Goal: Navigation & Orientation: Find specific page/section

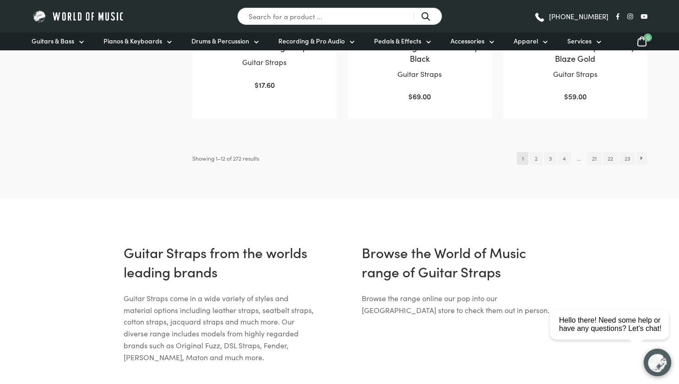
scroll to position [1071, 0]
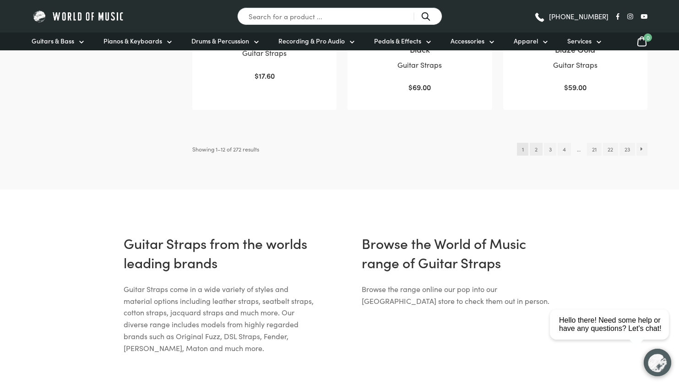
click at [535, 147] on link "2" at bounding box center [536, 149] width 12 height 13
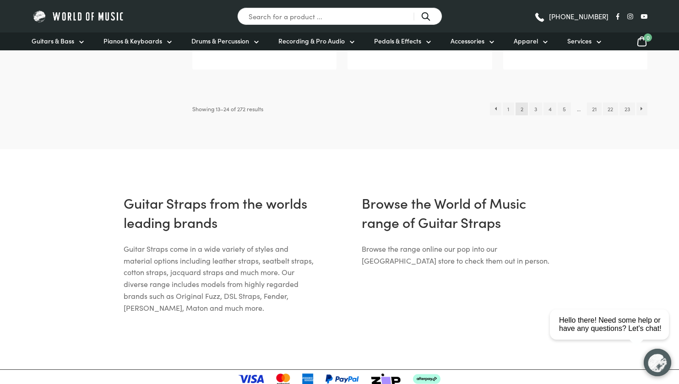
scroll to position [1116, 0]
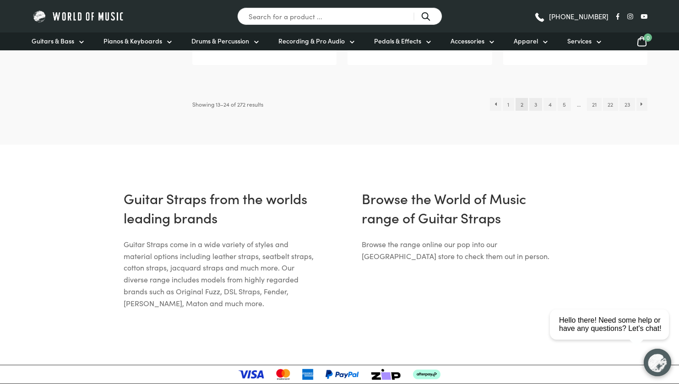
click at [537, 106] on link "3" at bounding box center [535, 104] width 12 height 13
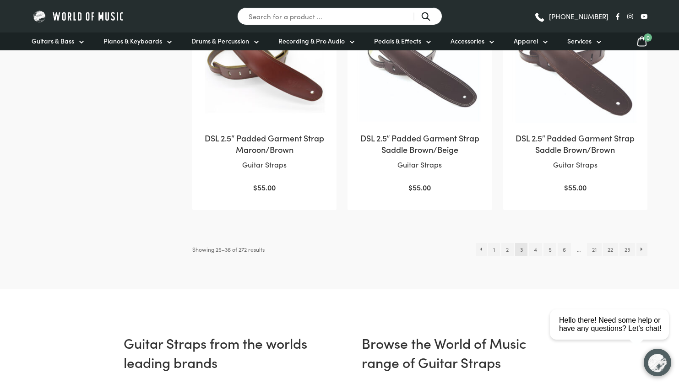
scroll to position [997, 0]
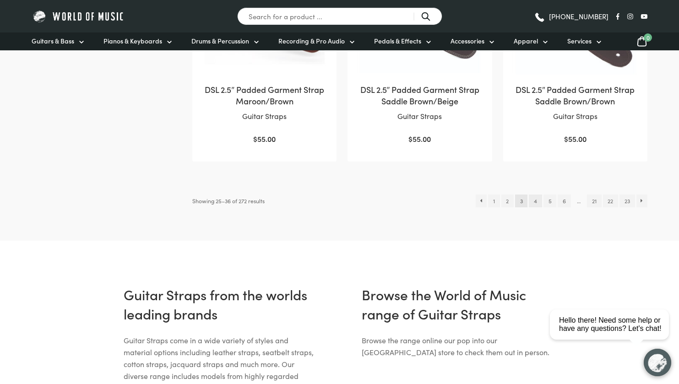
click at [531, 195] on link "4" at bounding box center [535, 201] width 13 height 13
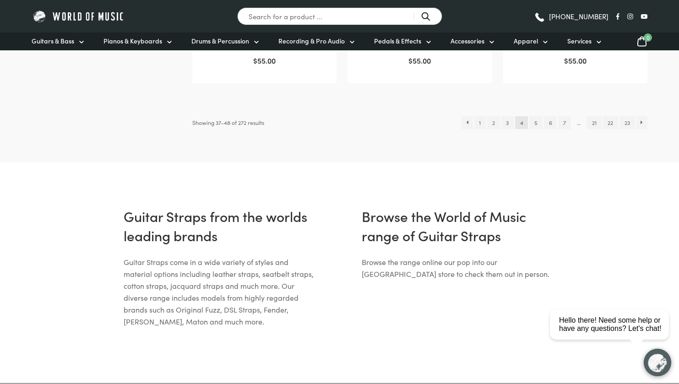
scroll to position [1087, 0]
click at [533, 121] on link "5" at bounding box center [535, 122] width 13 height 13
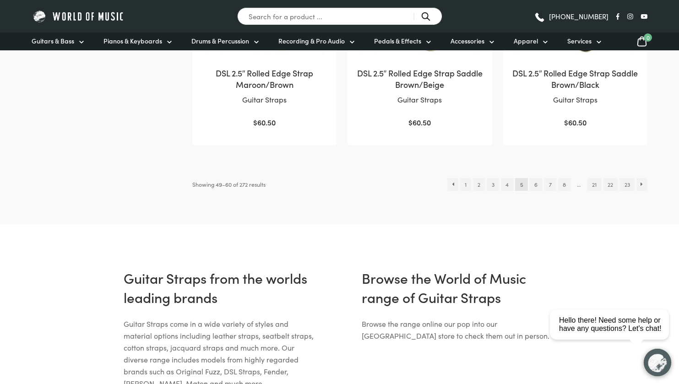
scroll to position [1095, 0]
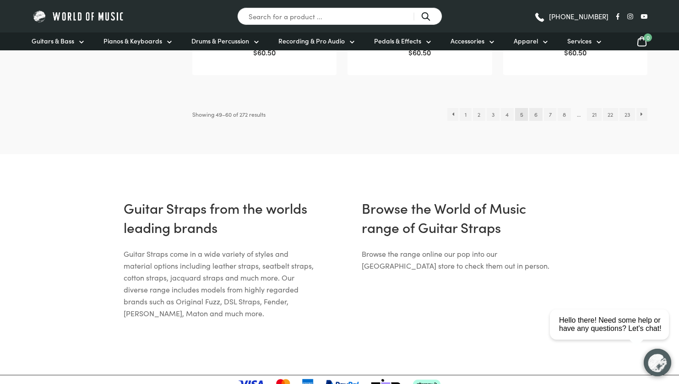
click at [534, 114] on link "6" at bounding box center [535, 114] width 13 height 13
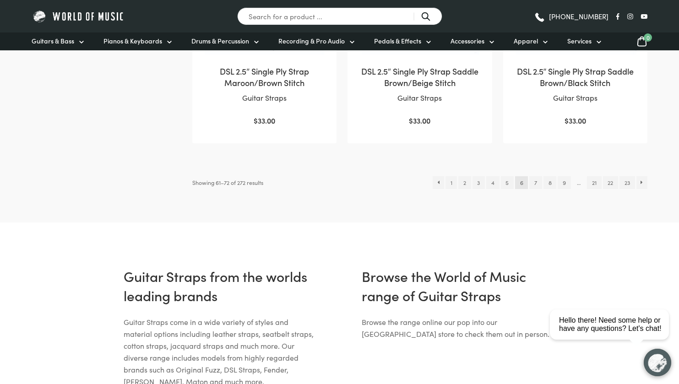
scroll to position [1027, 0]
click at [534, 180] on link "7" at bounding box center [535, 182] width 12 height 13
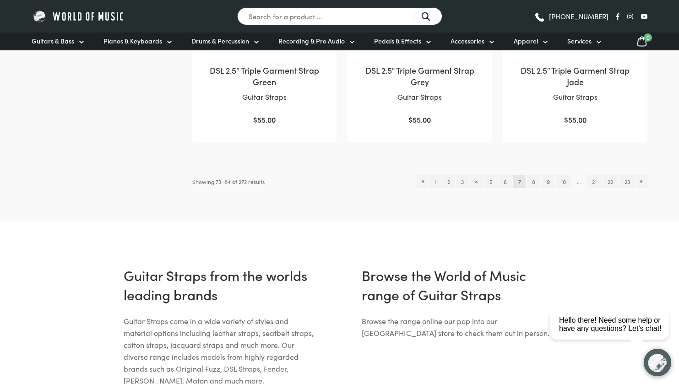
scroll to position [1028, 0]
click at [532, 180] on link "8" at bounding box center [533, 181] width 13 height 13
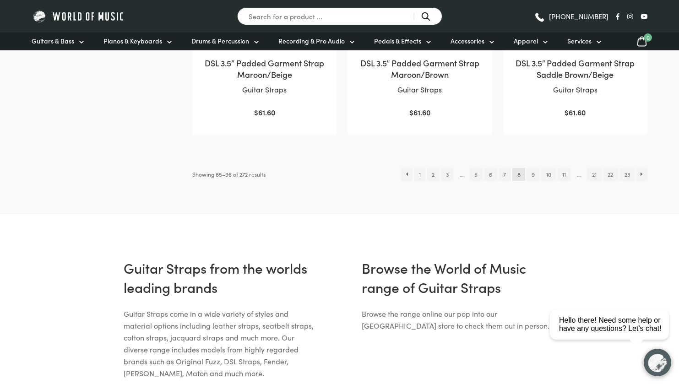
scroll to position [1035, 0]
